Goal: Task Accomplishment & Management: Manage account settings

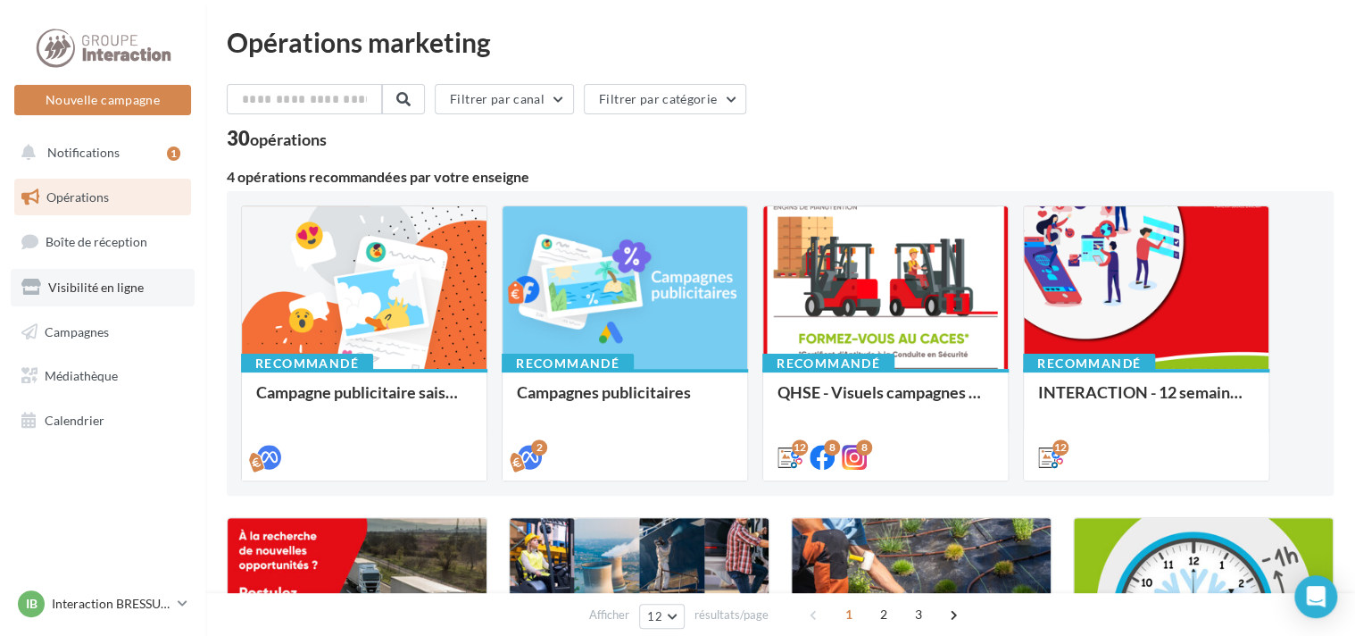
click at [86, 293] on span "Visibilité en ligne" at bounding box center [96, 286] width 96 height 15
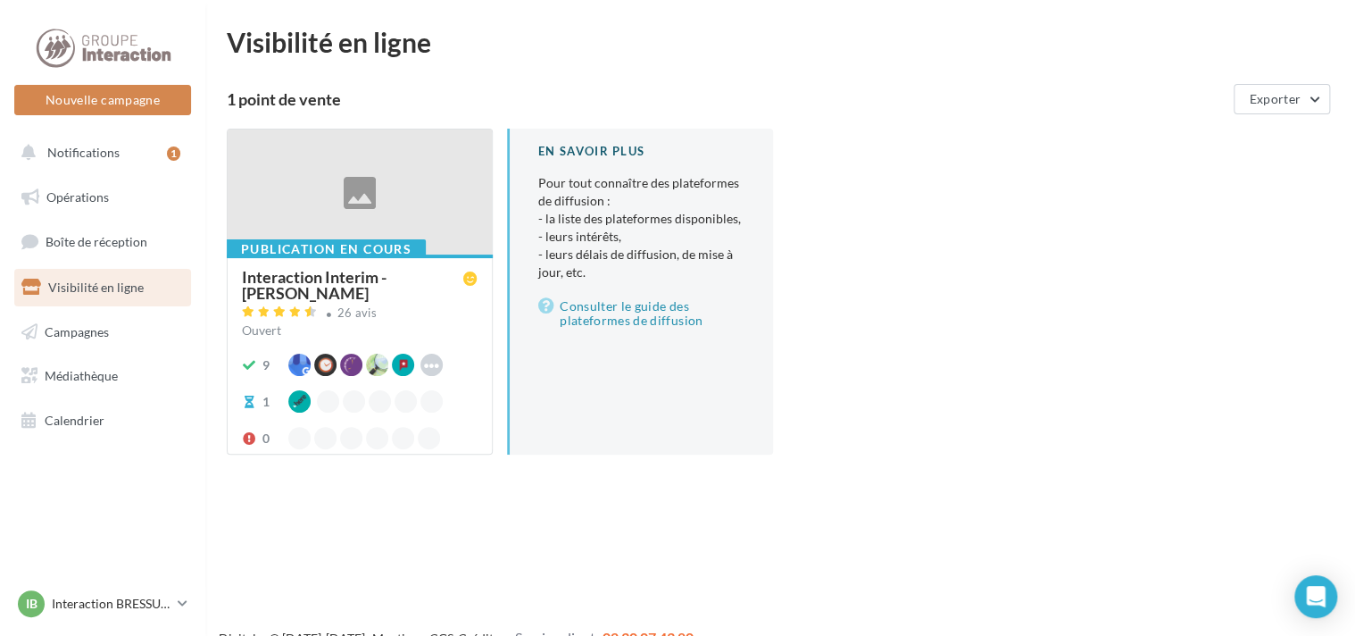
click at [295, 189] on div at bounding box center [360, 192] width 264 height 127
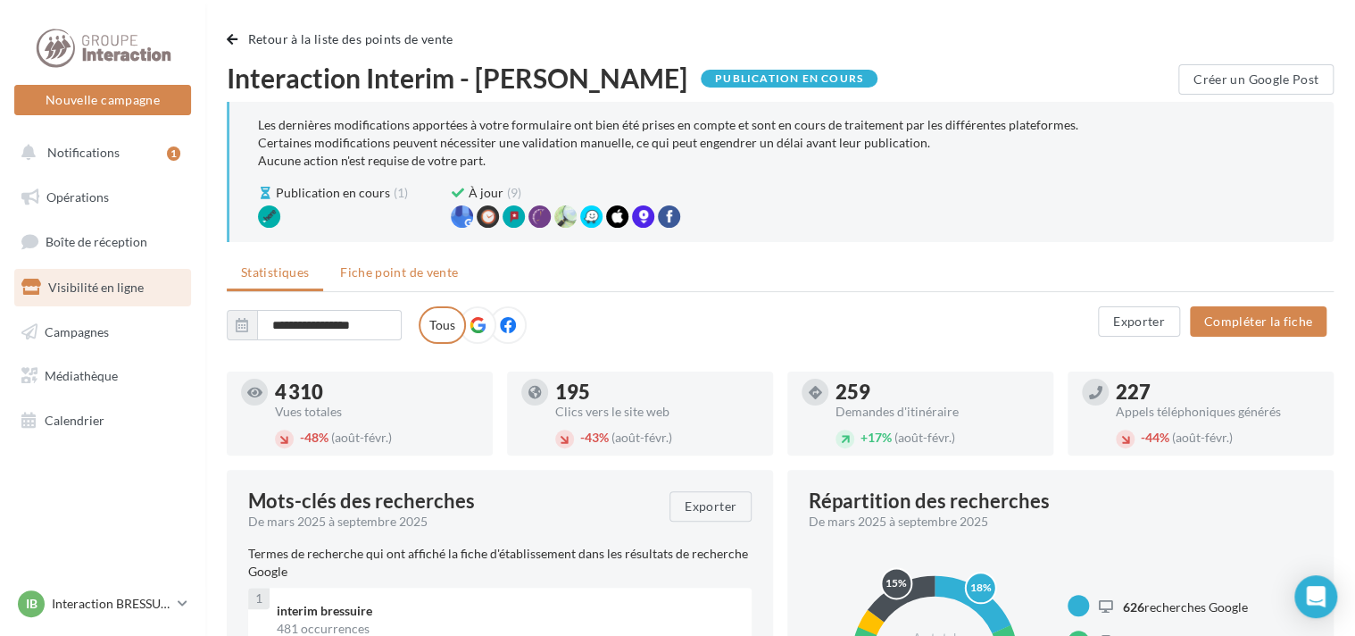
click at [376, 276] on span "Fiche point de vente" at bounding box center [399, 271] width 118 height 15
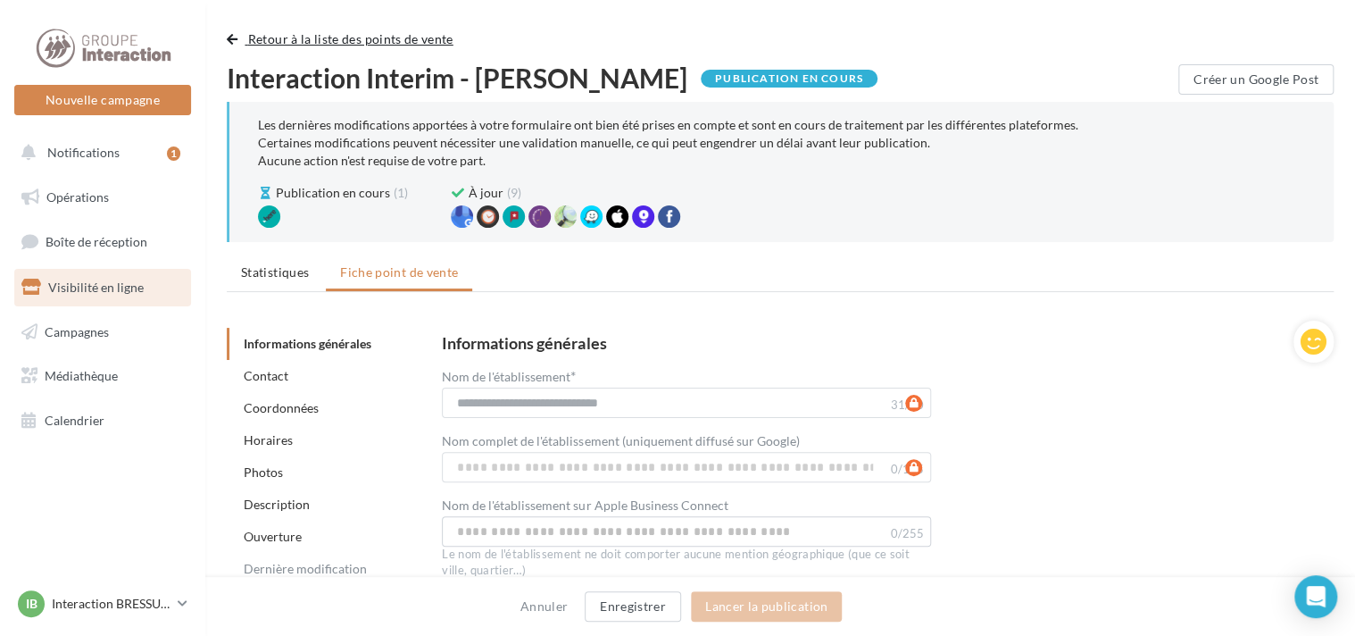
click at [232, 40] on span "button" at bounding box center [232, 39] width 11 height 12
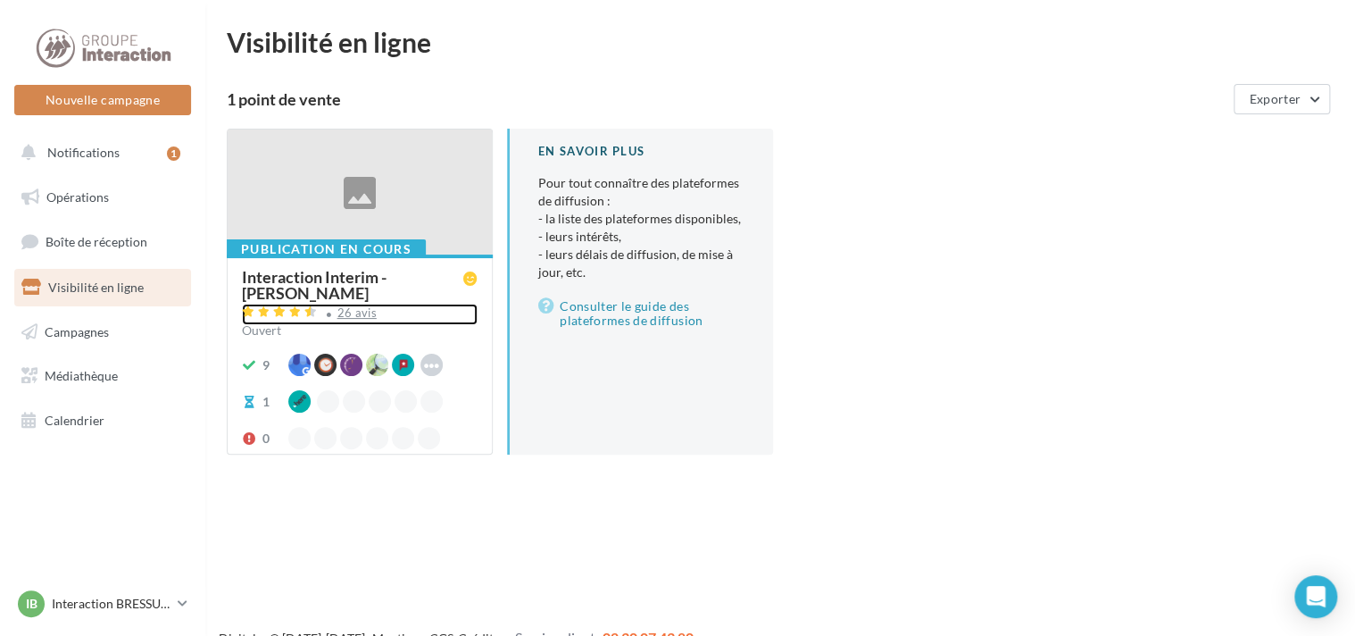
click at [362, 307] on div "26 avis" at bounding box center [356, 313] width 39 height 12
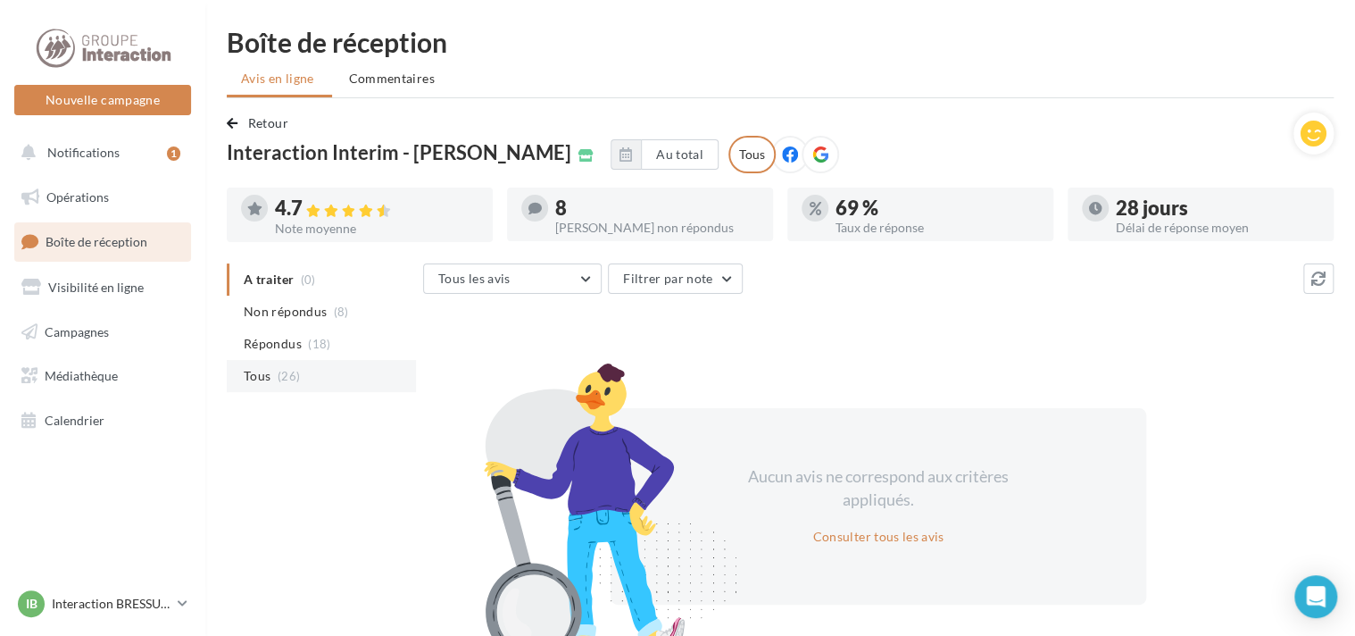
click at [268, 373] on span "Tous" at bounding box center [257, 376] width 27 height 18
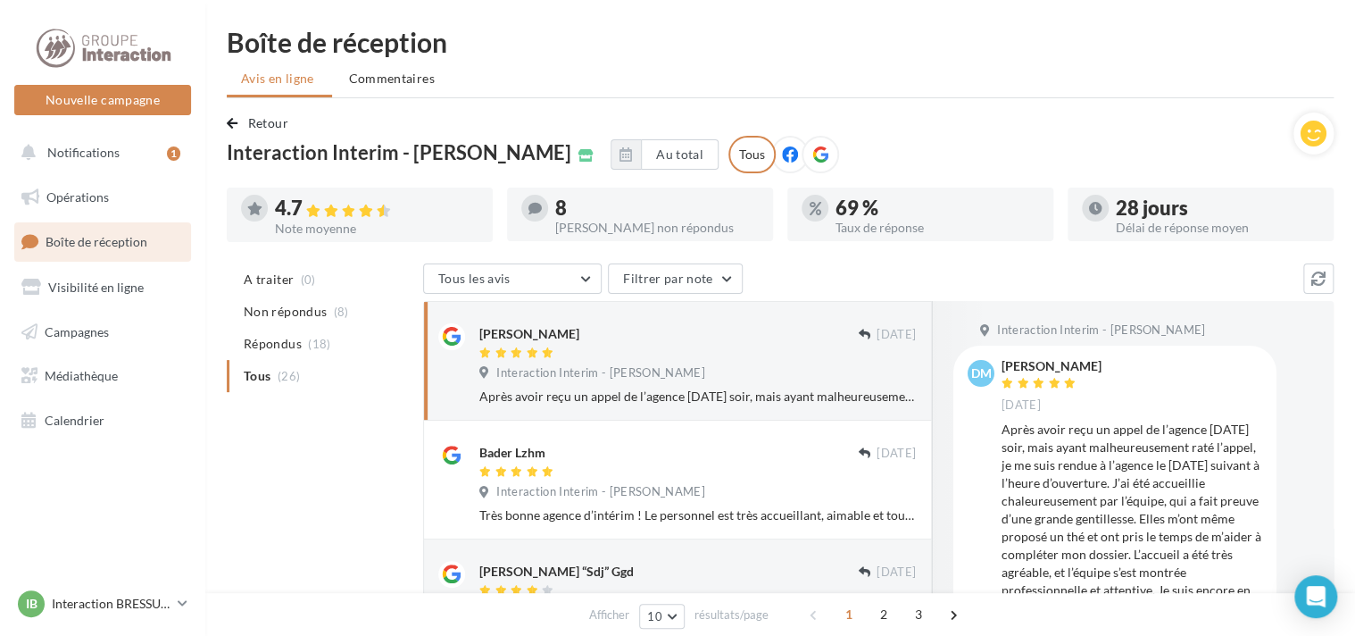
scroll to position [79, 0]
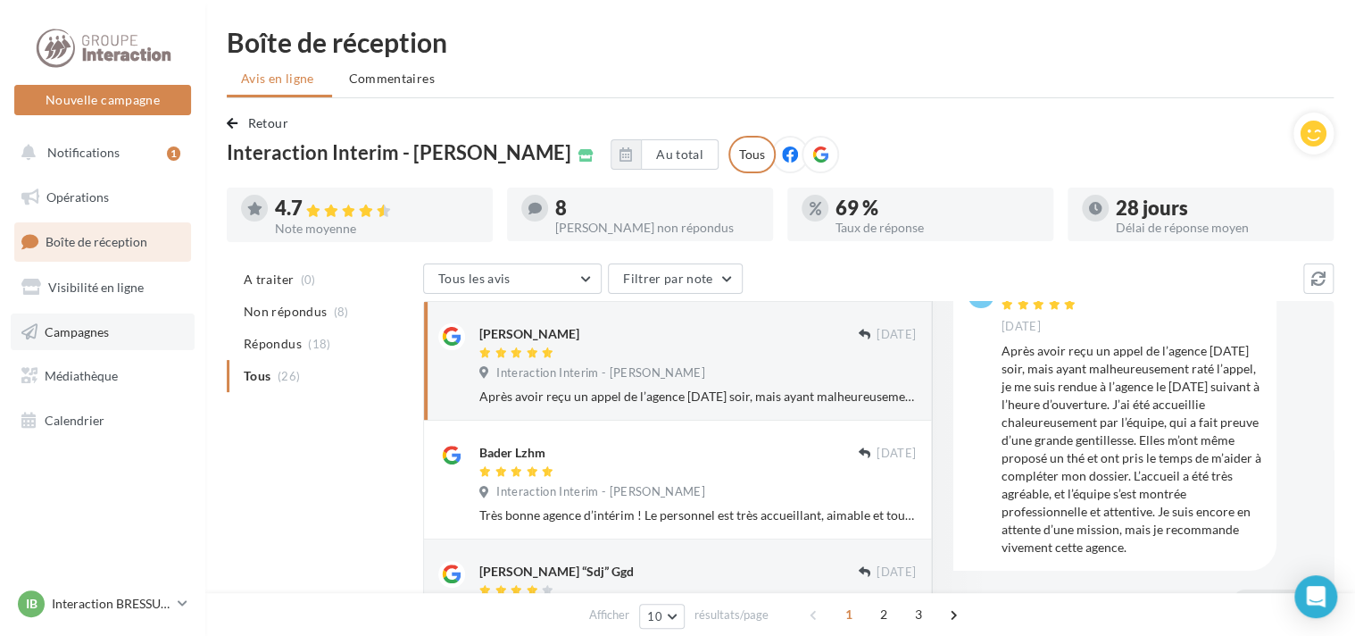
click at [59, 331] on span "Campagnes" at bounding box center [77, 330] width 64 height 15
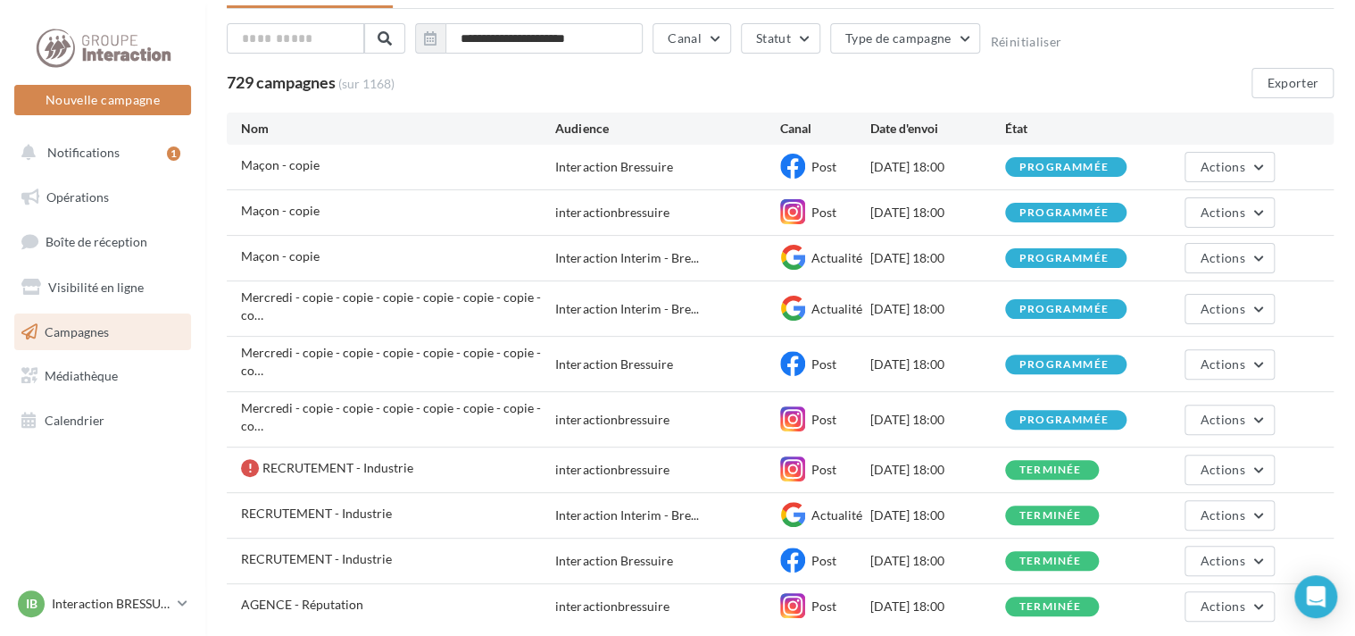
scroll to position [177, 0]
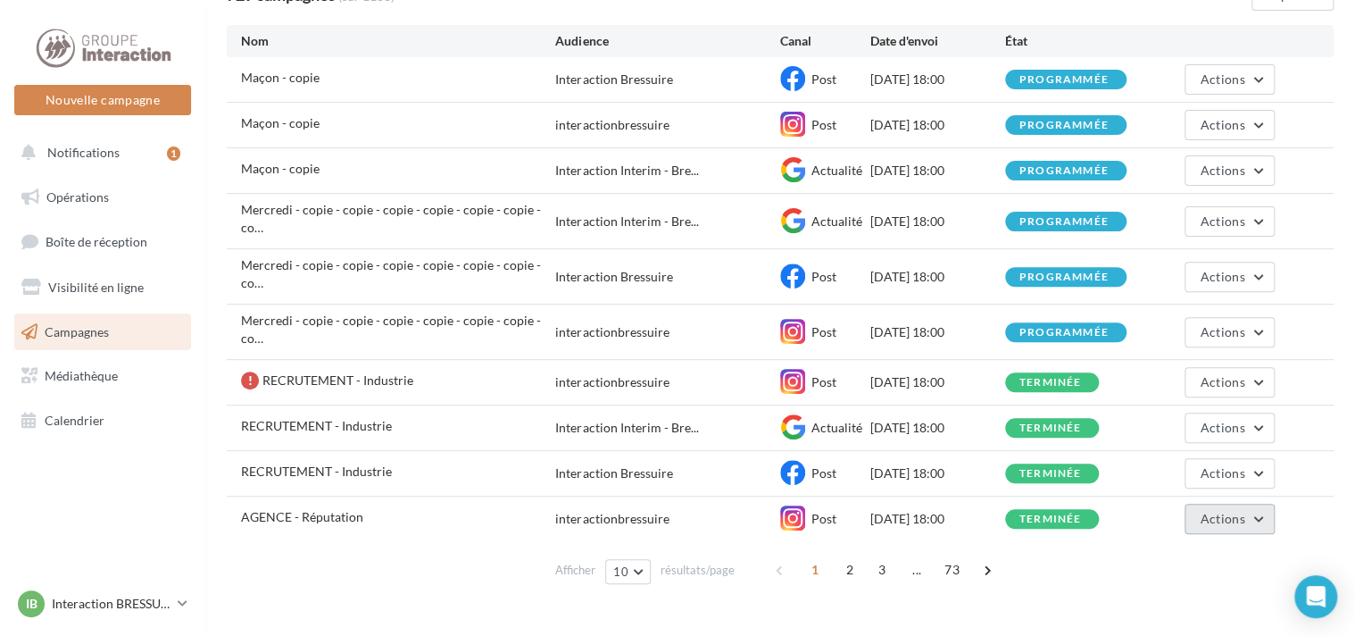
click at [1261, 504] on button "Actions" at bounding box center [1229, 519] width 89 height 30
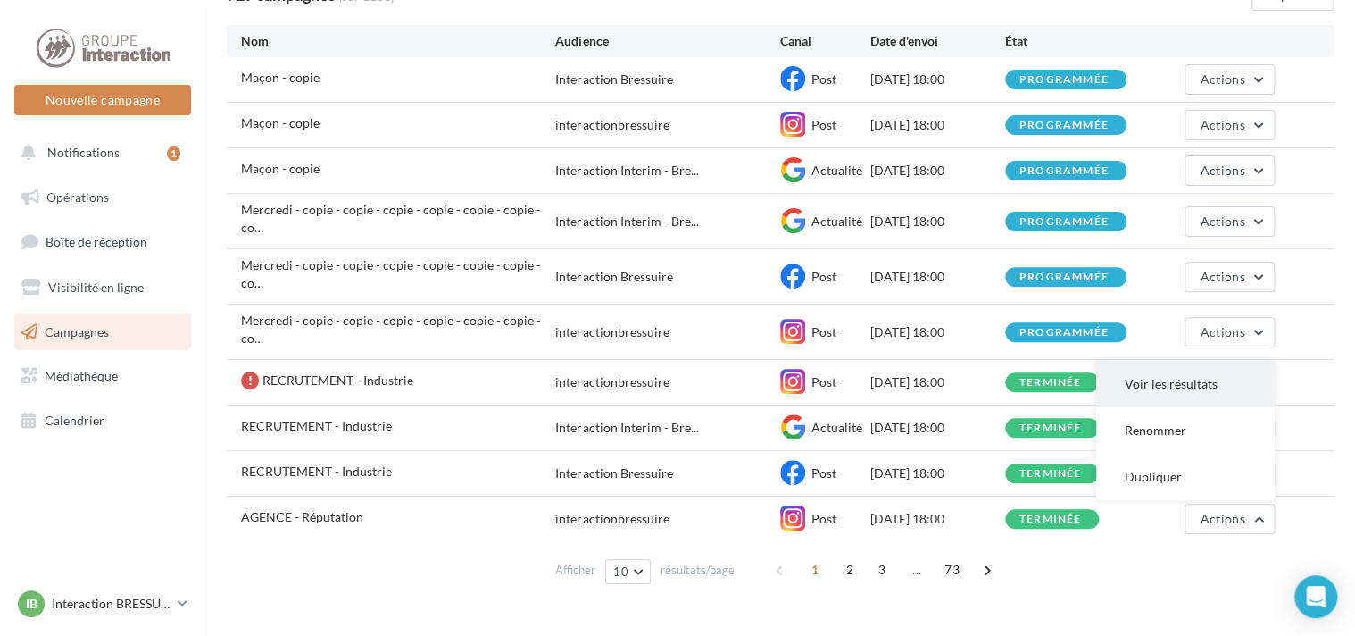
click at [1153, 361] on button "Voir les résultats" at bounding box center [1185, 384] width 179 height 46
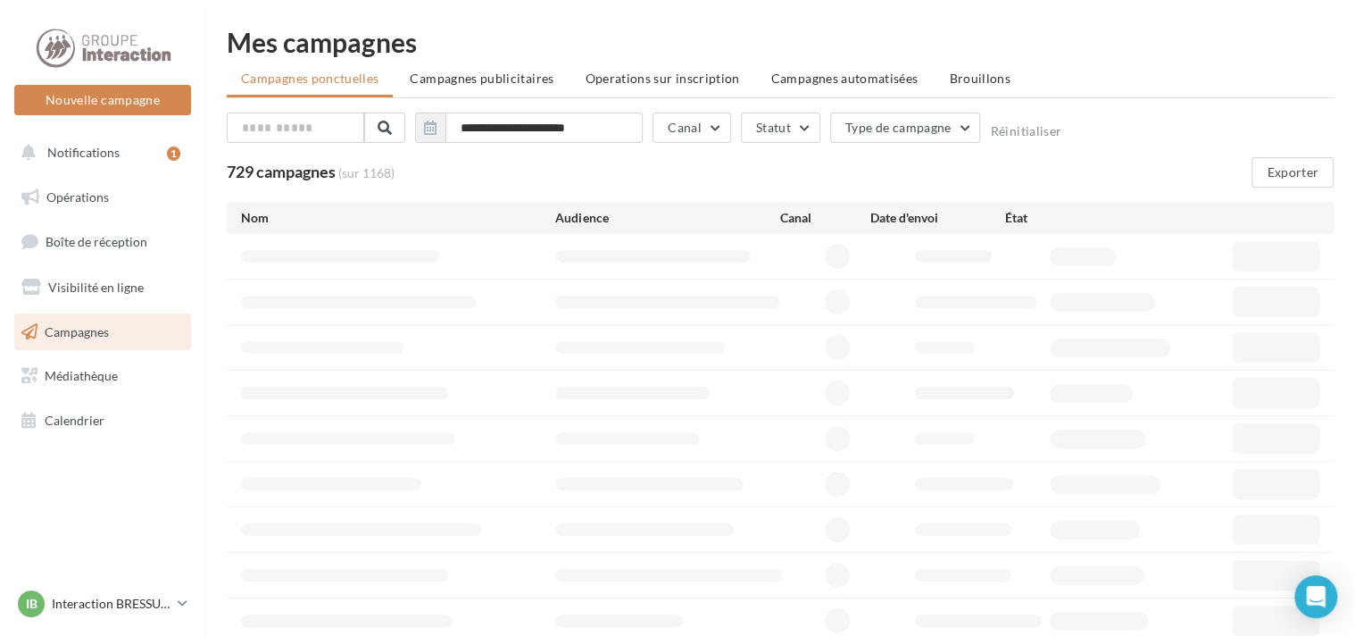
scroll to position [176, 0]
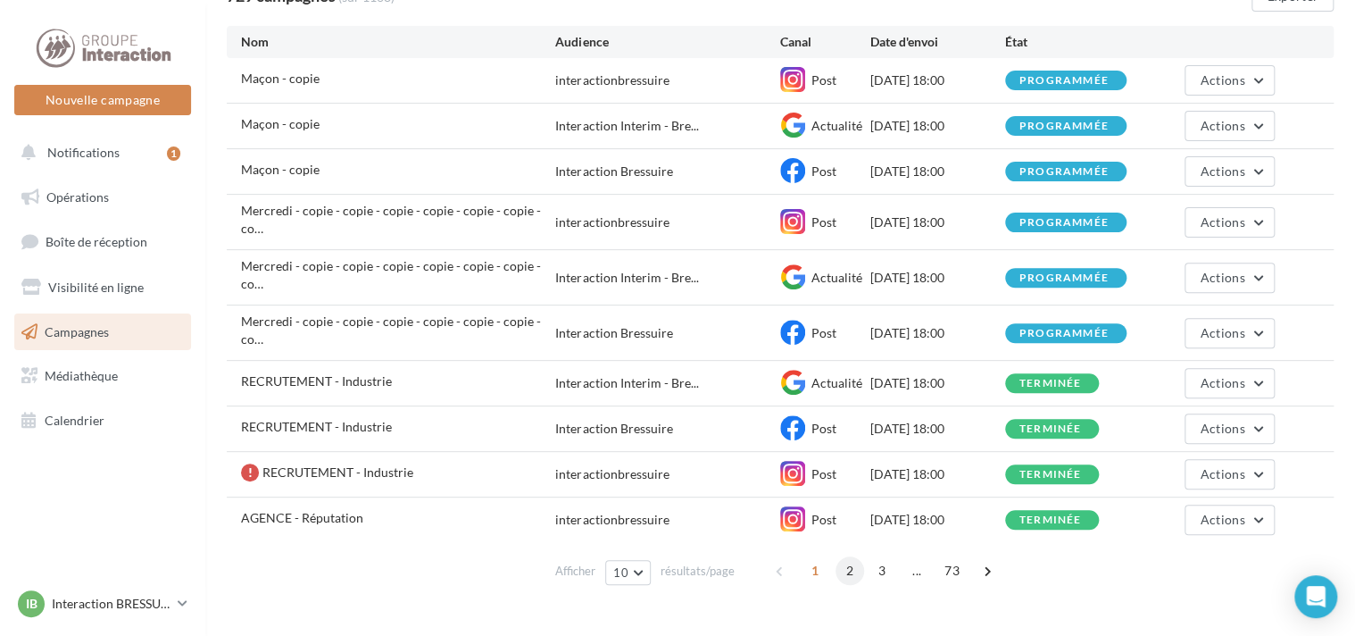
click at [847, 556] on span "2" at bounding box center [850, 570] width 29 height 29
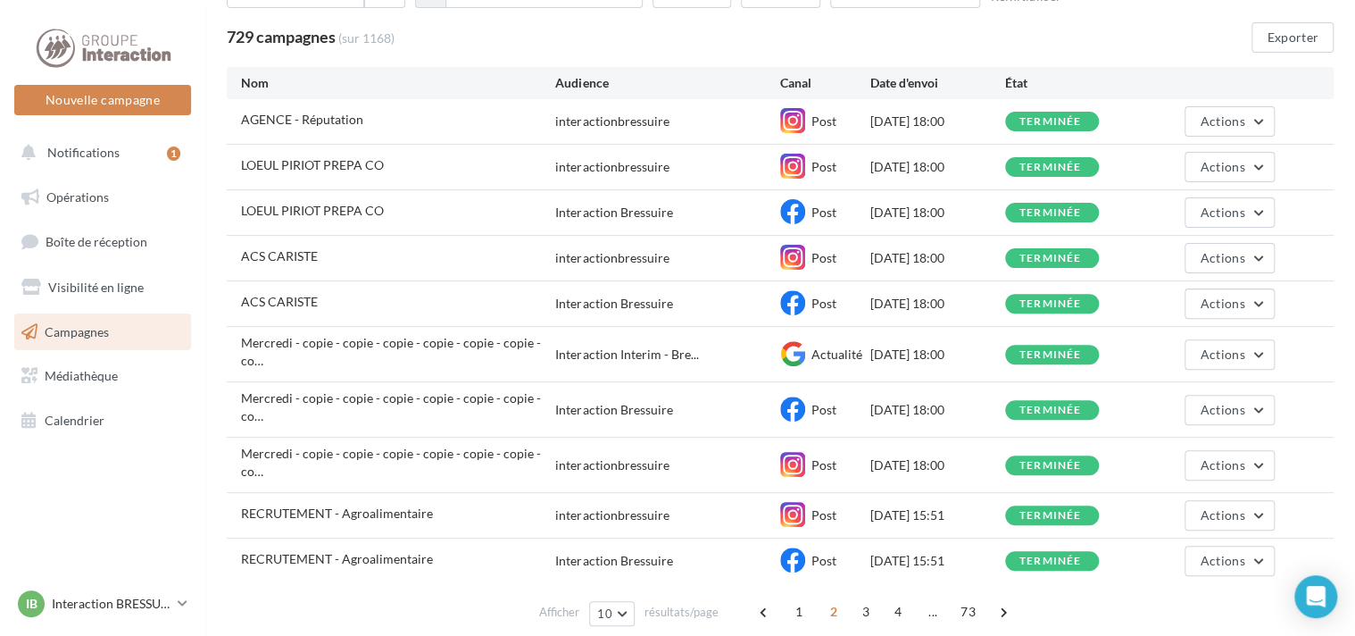
scroll to position [161, 0]
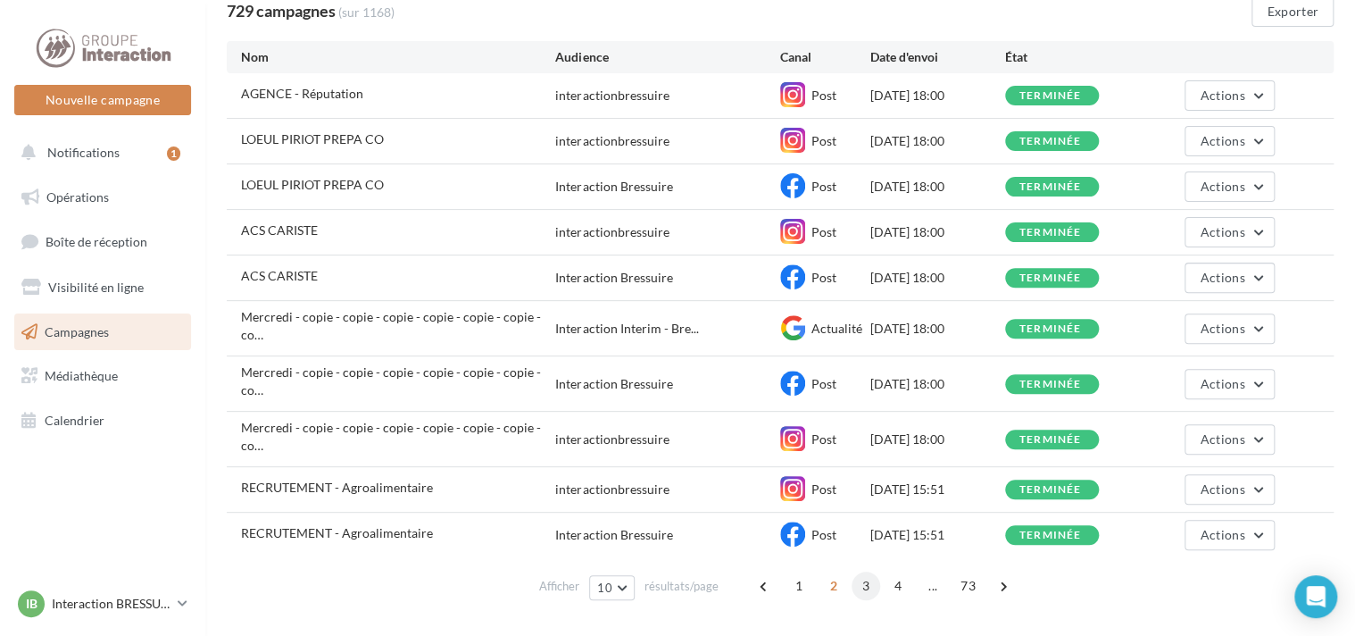
click at [864, 571] on span "3" at bounding box center [866, 585] width 29 height 29
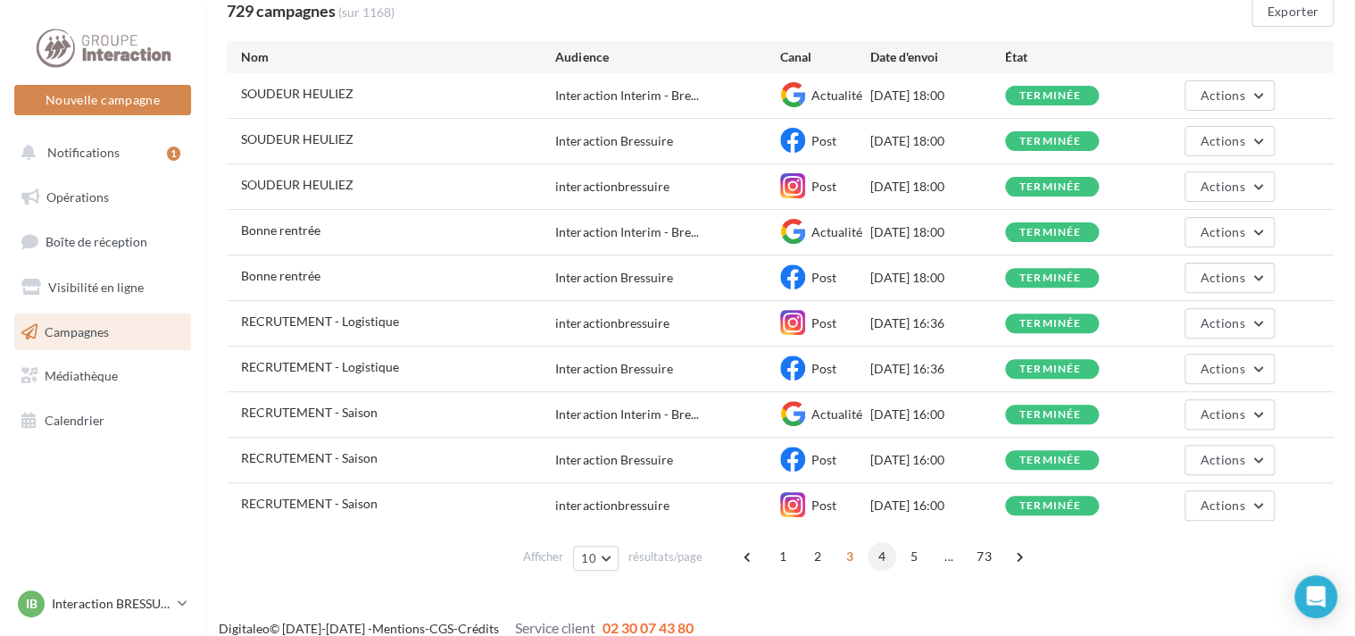
click at [885, 552] on span "4" at bounding box center [882, 556] width 29 height 29
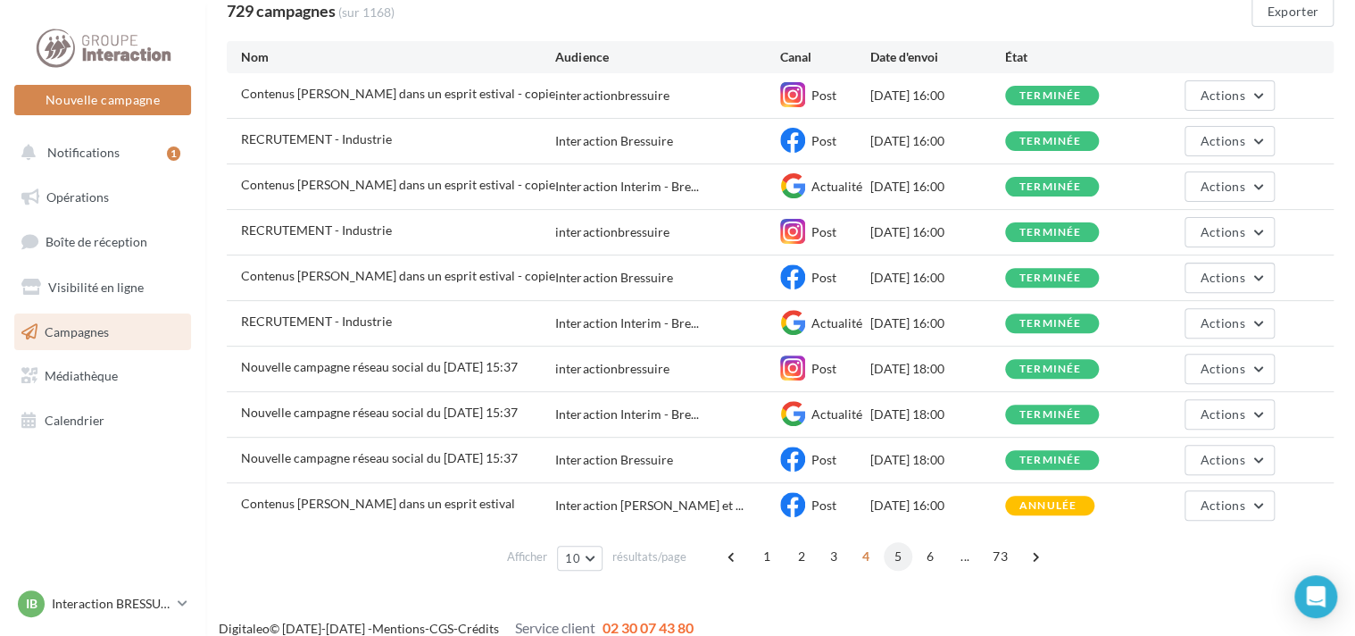
click at [893, 553] on span "5" at bounding box center [898, 556] width 29 height 29
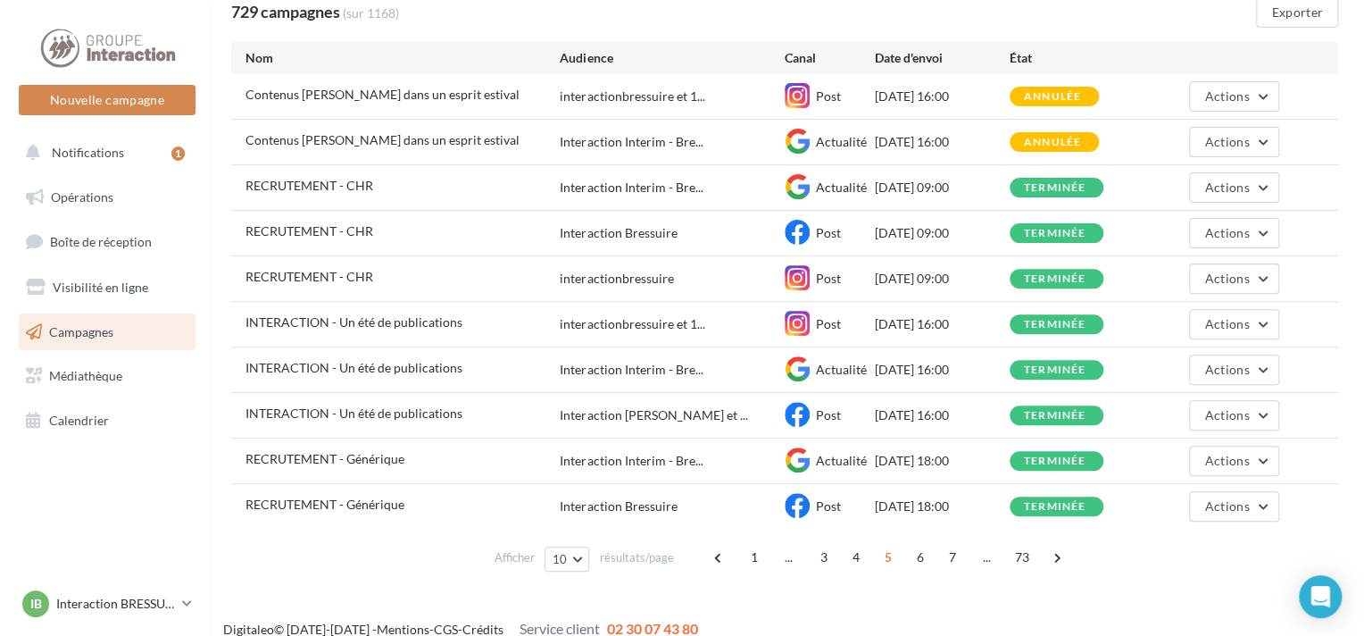
scroll to position [0, 0]
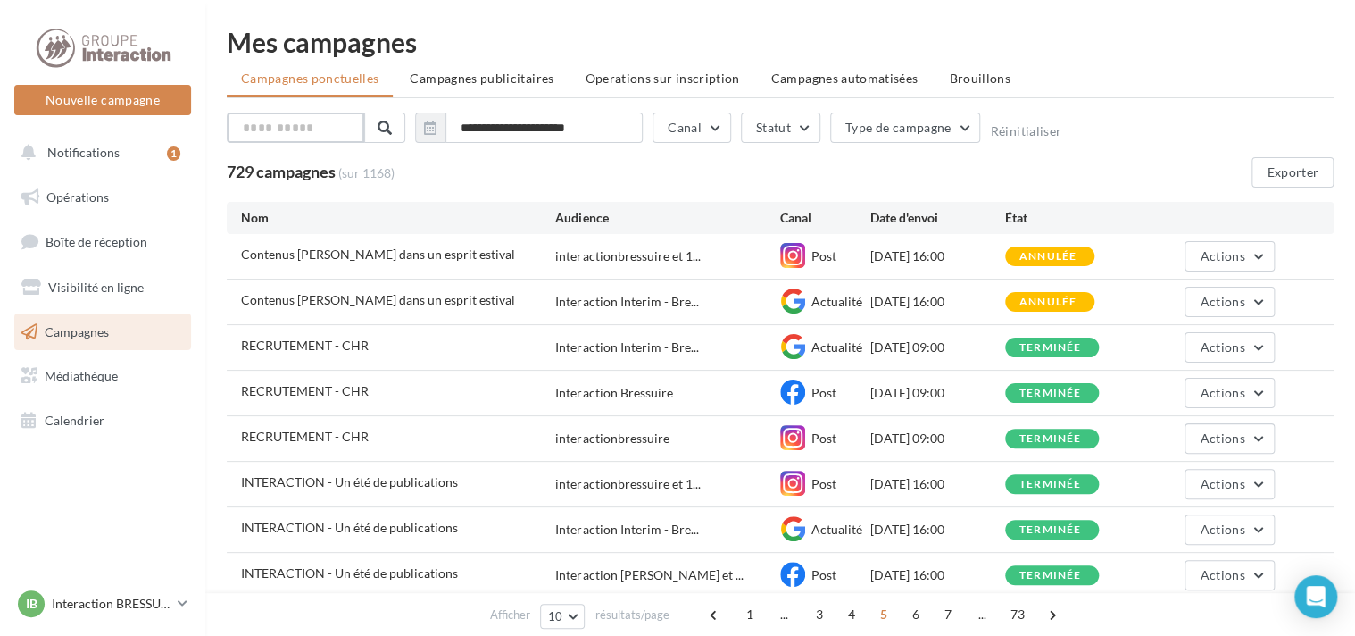
click at [309, 126] on input "text" at bounding box center [295, 127] width 137 height 30
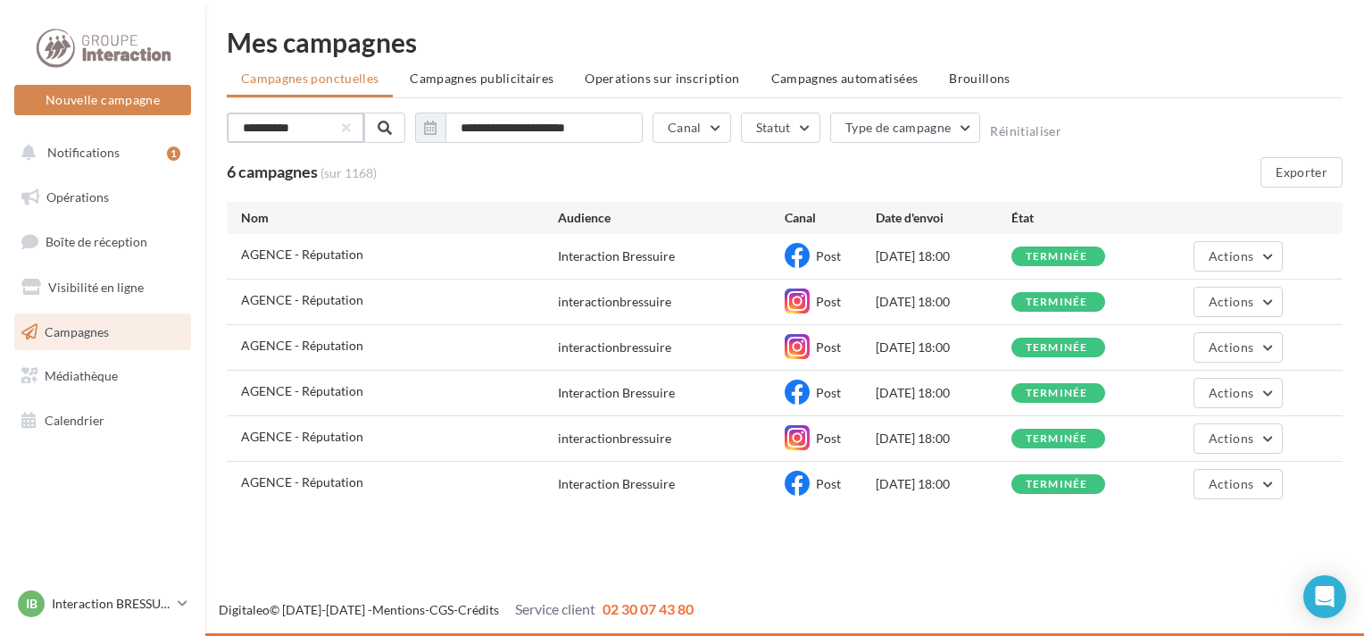
type input "**********"
